Goal: Transaction & Acquisition: Purchase product/service

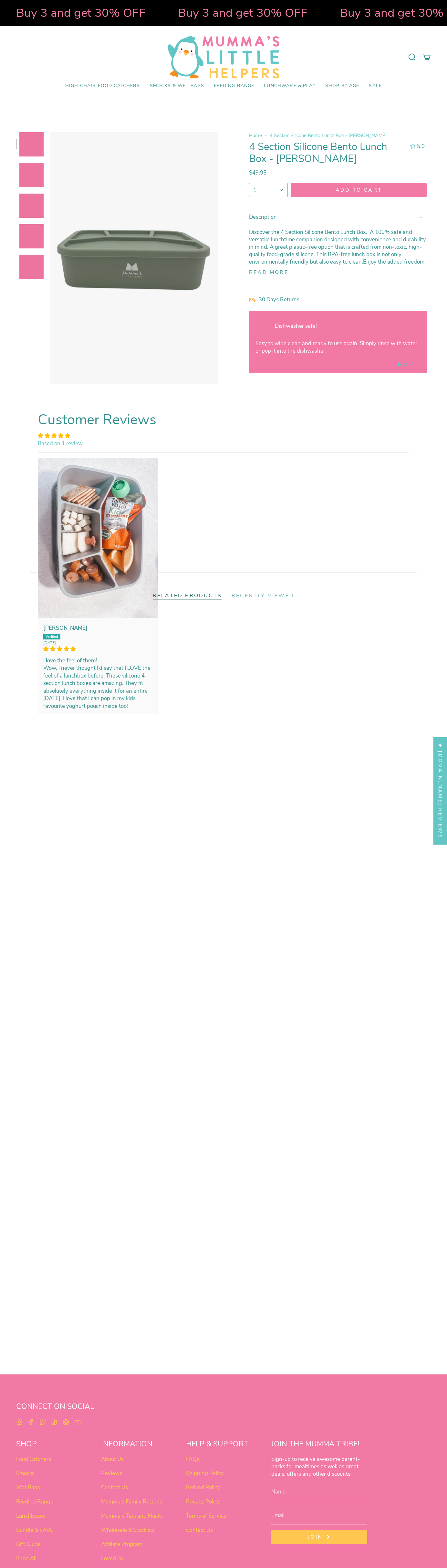
select select "pictures-first"
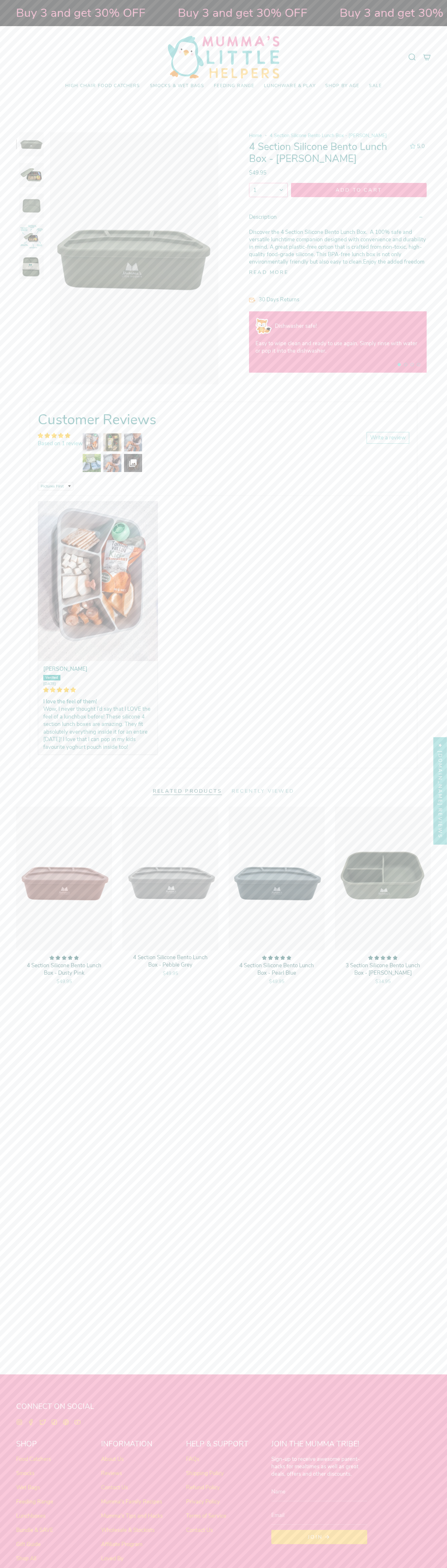
click at [114, 1487] on link "Contact Us" at bounding box center [114, 1488] width 27 height 7
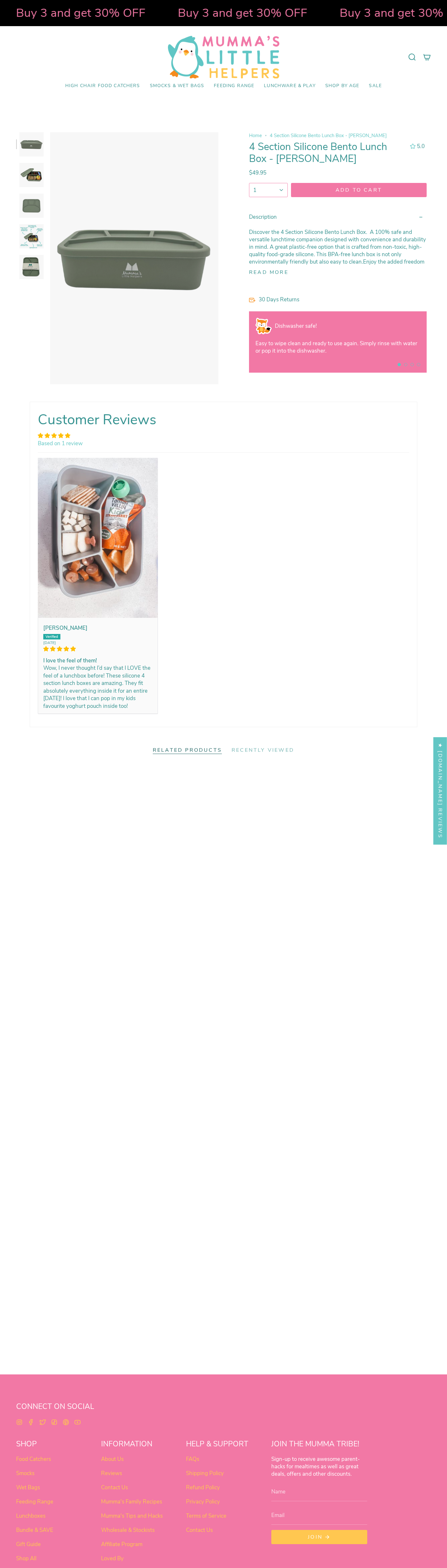
select select "pictures-first"
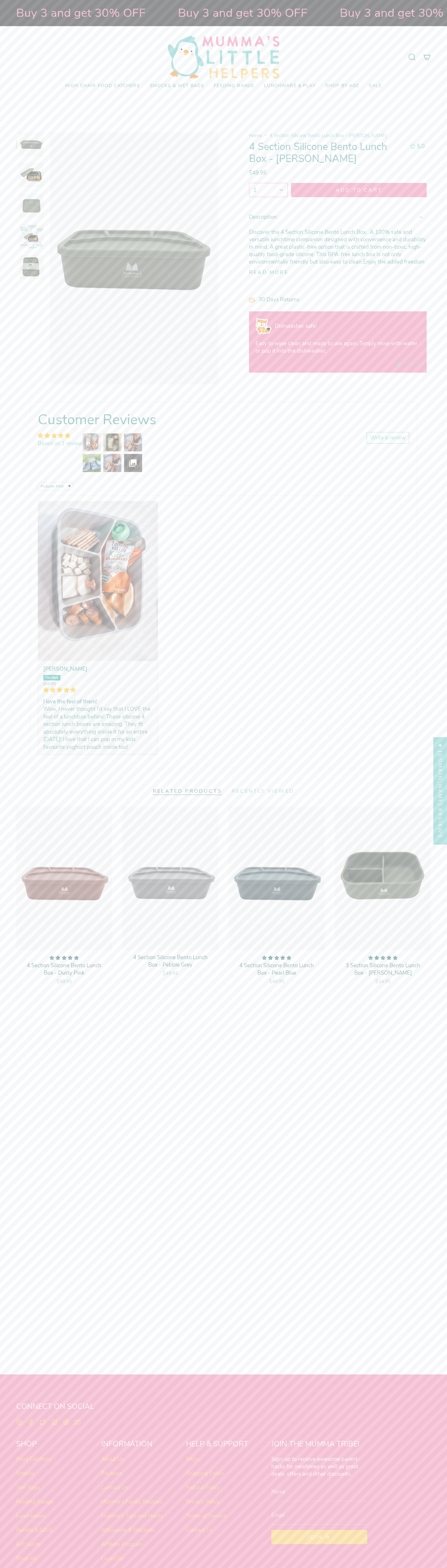
click at [268, 190] on button "1" at bounding box center [269, 190] width 39 height 14
click at [255, 204] on span "1" at bounding box center [255, 204] width 3 height 7
click at [359, 190] on icon "submit" at bounding box center [359, 190] width 6 height 6
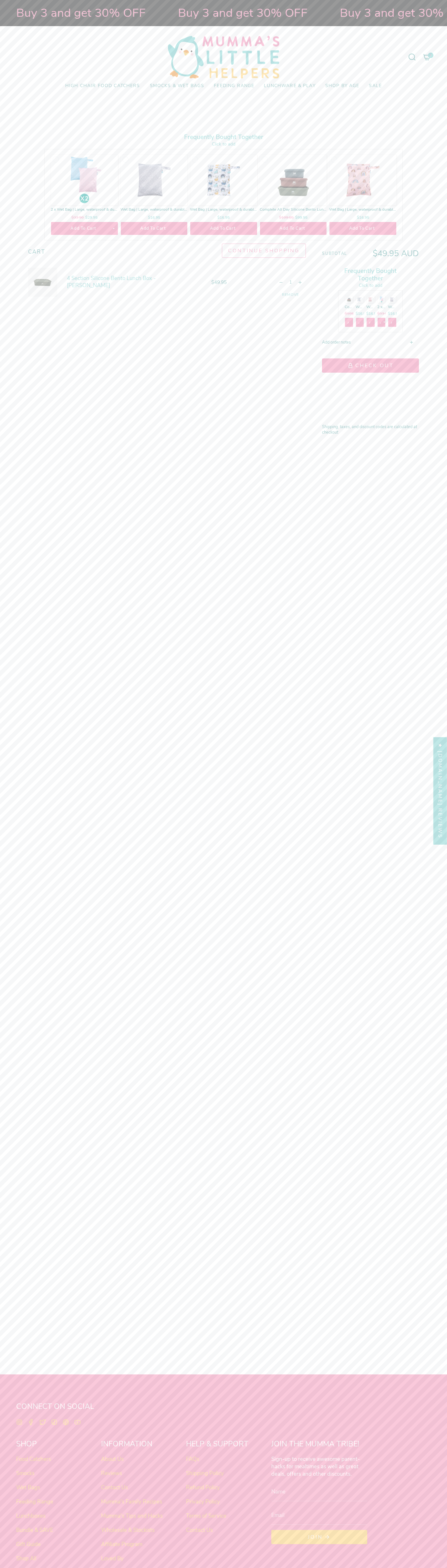
click at [370, 366] on button "Check Out" at bounding box center [370, 365] width 97 height 14
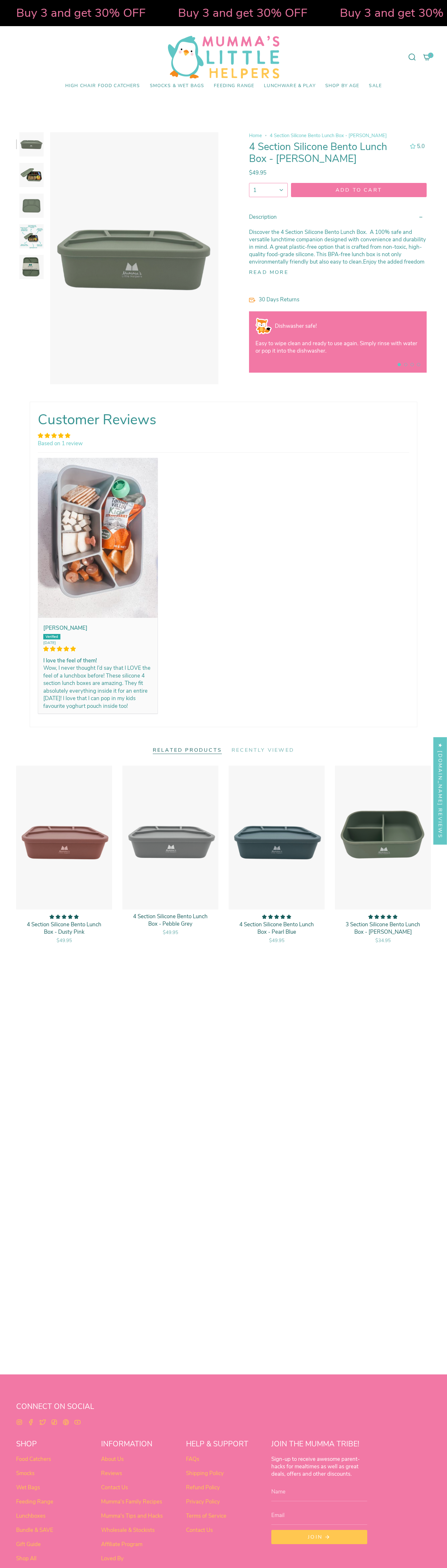
select select "pictures-first"
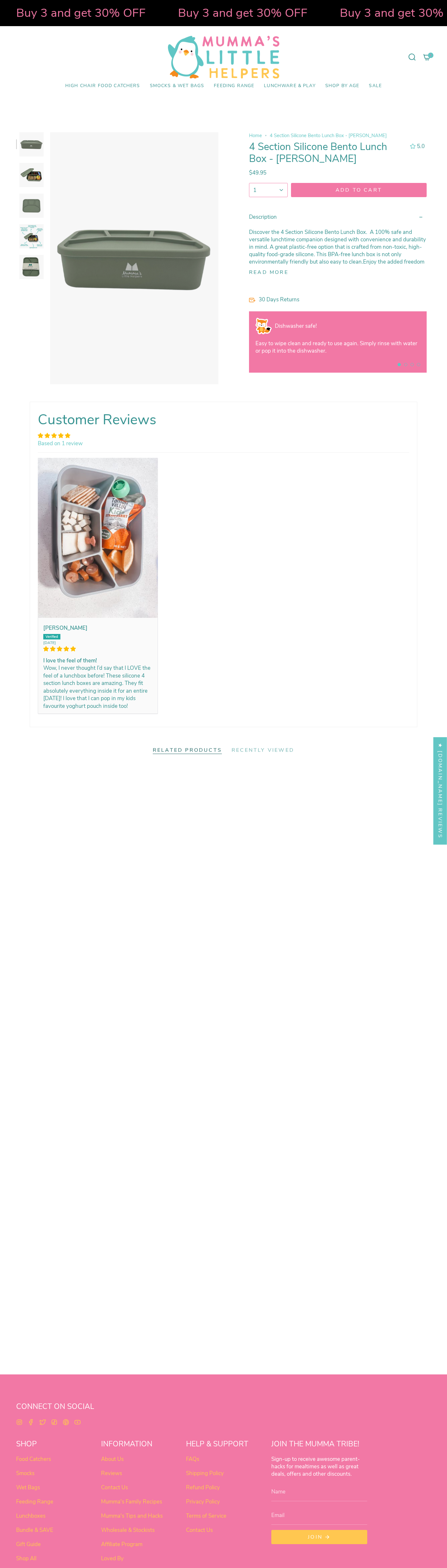
select select "pictures-first"
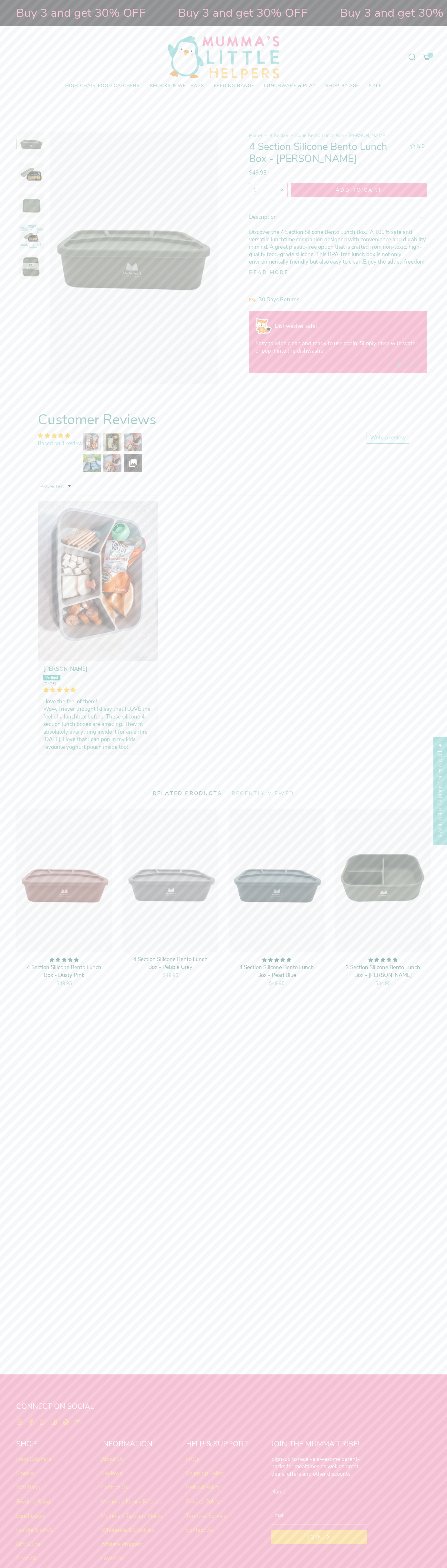
click at [427, 57] on icon at bounding box center [426, 57] width 8 height 8
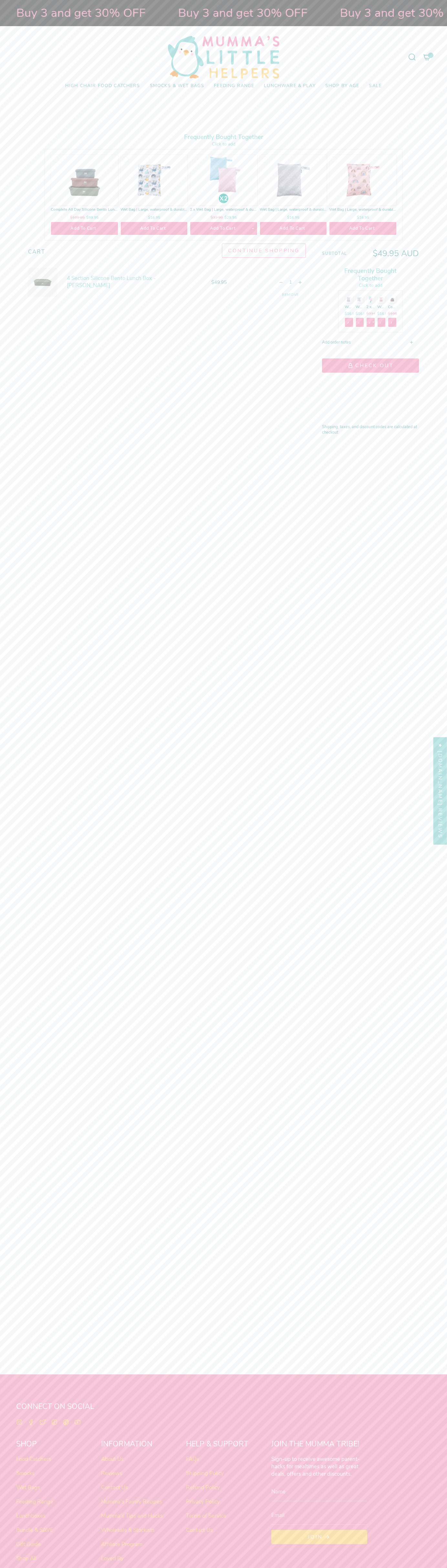
click at [290, 295] on link "Remove" at bounding box center [290, 295] width 17 height 5
